Goal: Task Accomplishment & Management: Use online tool/utility

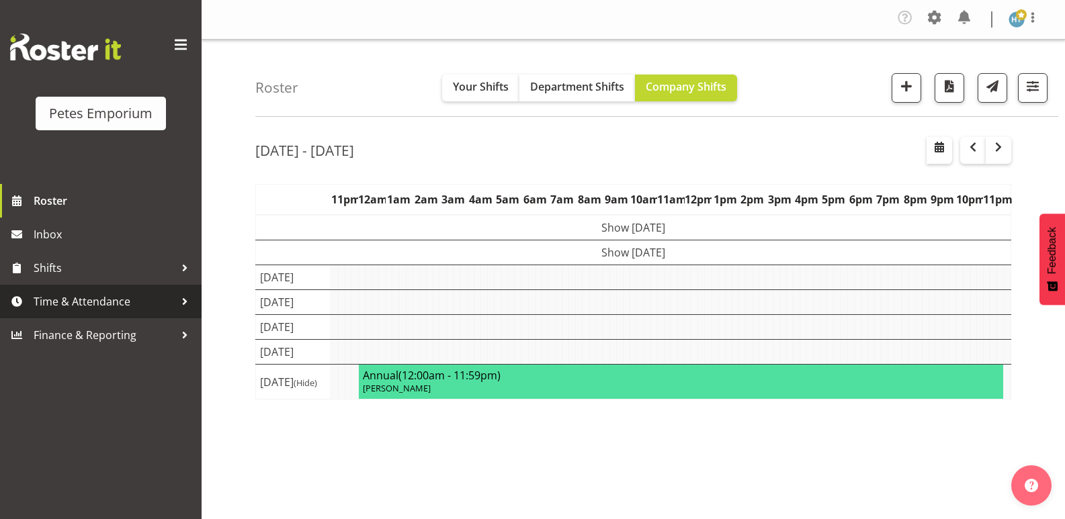
click at [93, 300] on span "Time & Attendance" at bounding box center [104, 301] width 141 height 20
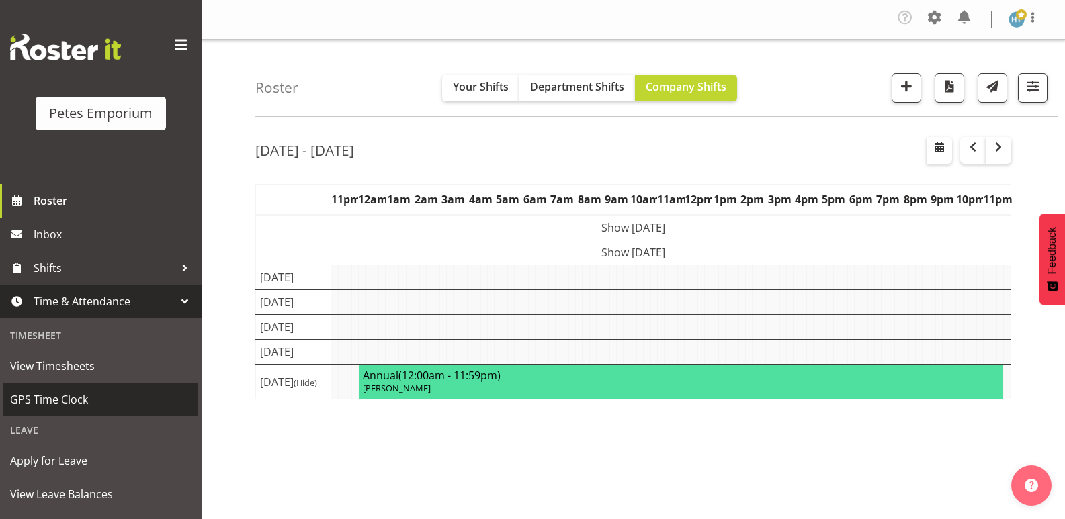
click at [62, 392] on span "GPS Time Clock" at bounding box center [100, 400] width 181 height 20
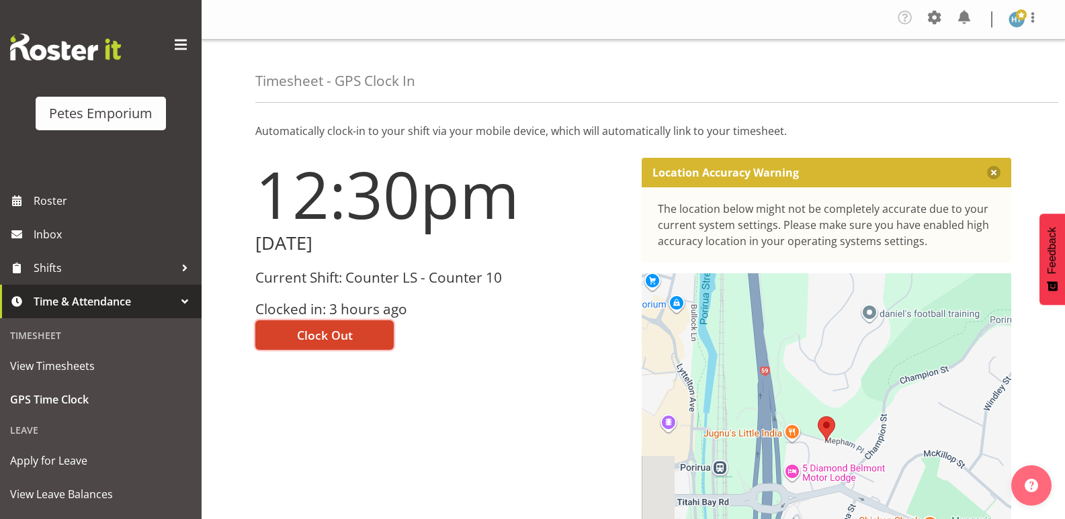
click at [355, 330] on button "Clock Out" at bounding box center [324, 335] width 138 height 30
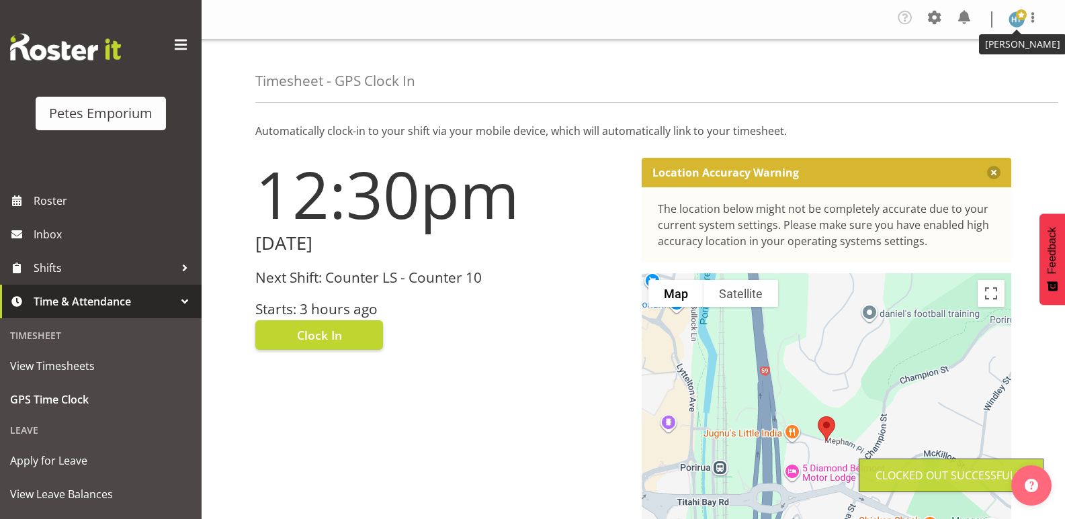
click at [1020, 21] on img at bounding box center [1016, 19] width 16 height 16
click at [966, 75] on link "Log Out" at bounding box center [975, 74] width 129 height 24
